Goal: Understand process/instructions: Learn about a topic

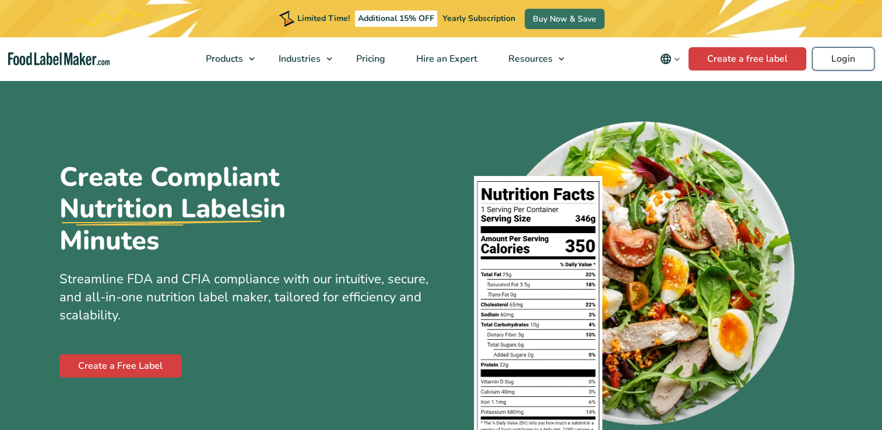
drag, startPoint x: 0, startPoint y: 0, endPoint x: 846, endPoint y: 24, distance: 845.9
click at [846, 24] on header "Limited Time! Additional 15% OFF Yearly Subscription Buy Now & Save Products Fo…" at bounding box center [441, 40] width 882 height 80
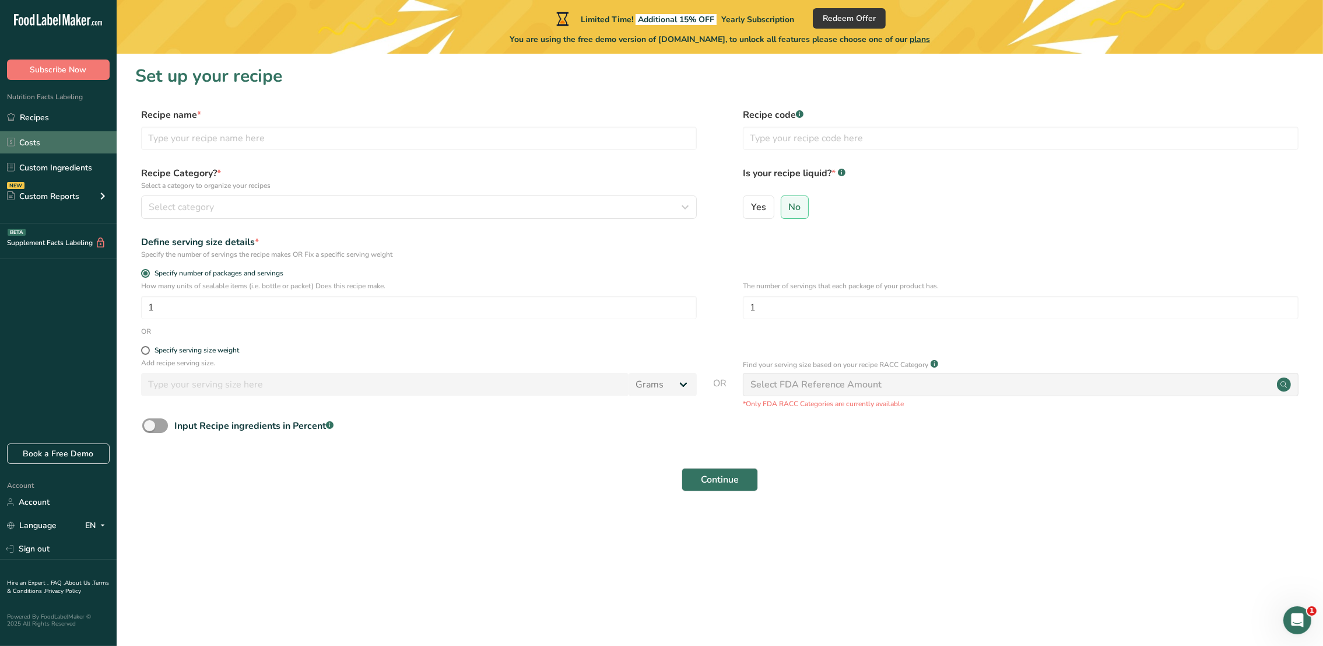
click at [40, 143] on link "Costs" at bounding box center [58, 142] width 117 height 22
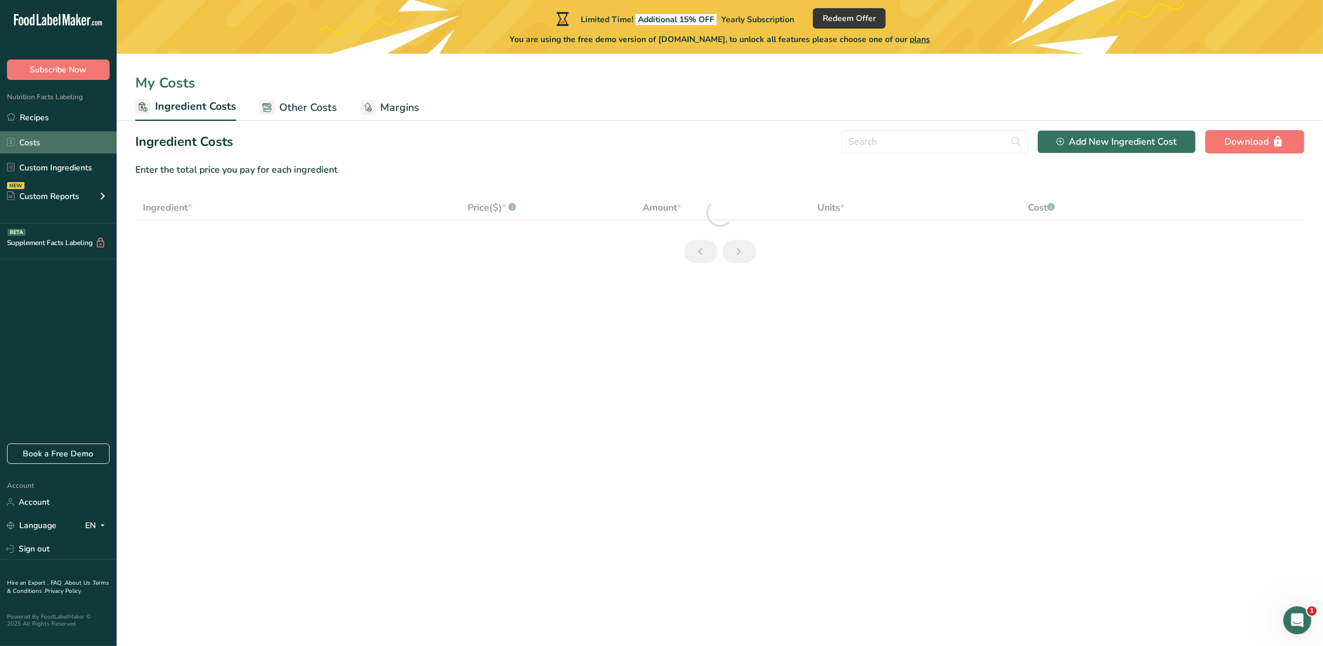
select select "1"
